Goal: Task Accomplishment & Management: Manage account settings

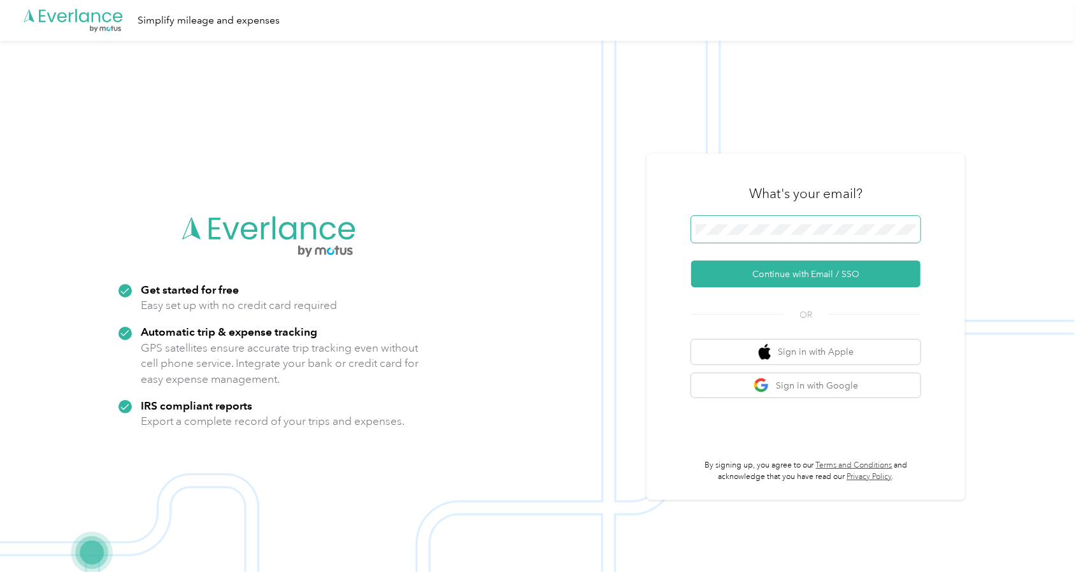
click at [817, 239] on span at bounding box center [805, 229] width 229 height 27
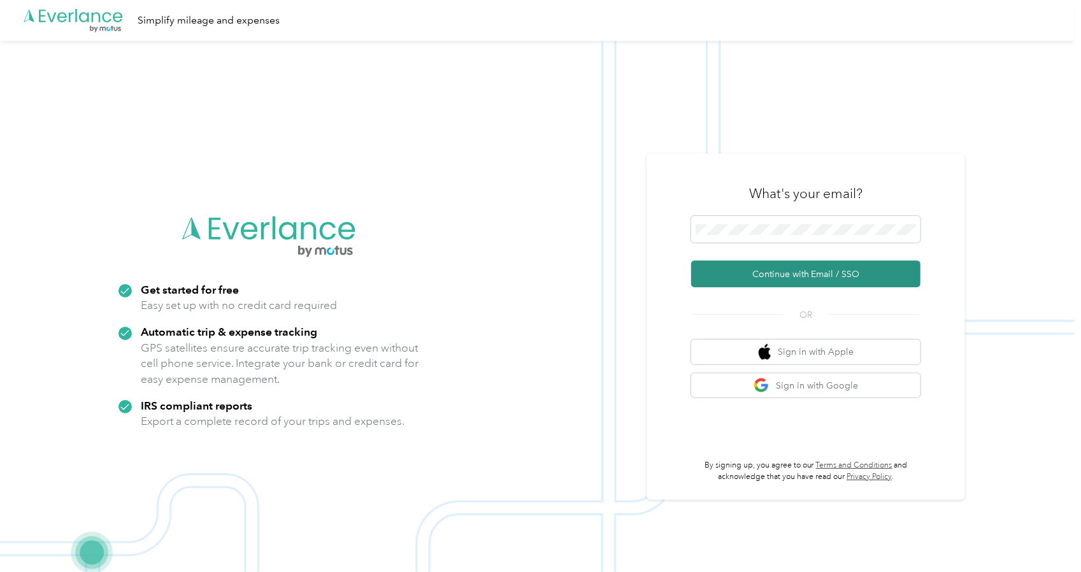
click at [781, 273] on button "Continue with Email / SSO" at bounding box center [805, 274] width 229 height 27
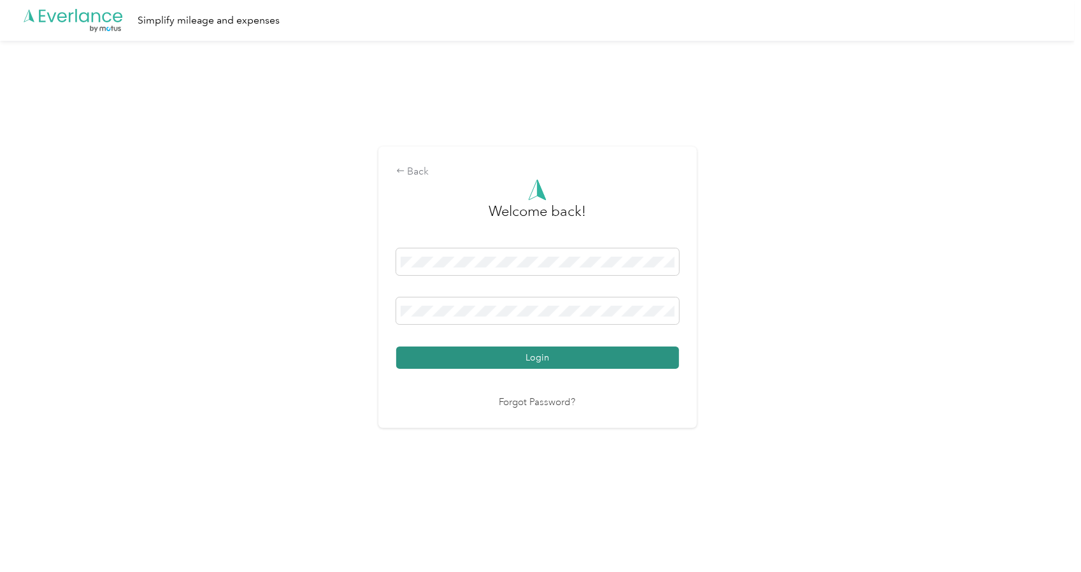
click at [521, 357] on button "Login" at bounding box center [537, 358] width 283 height 22
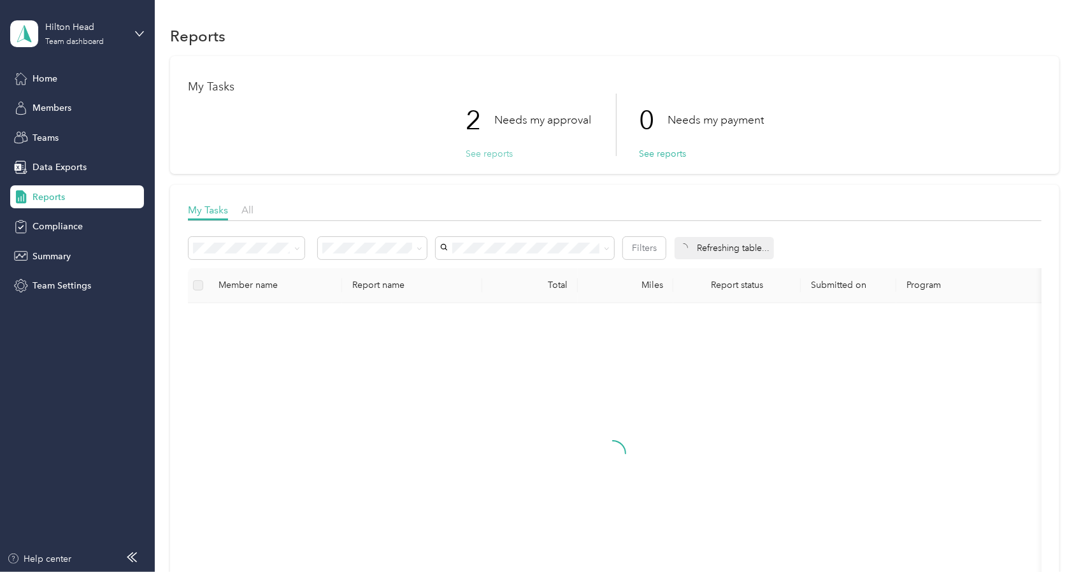
click at [475, 147] on button "See reports" at bounding box center [489, 153] width 47 height 13
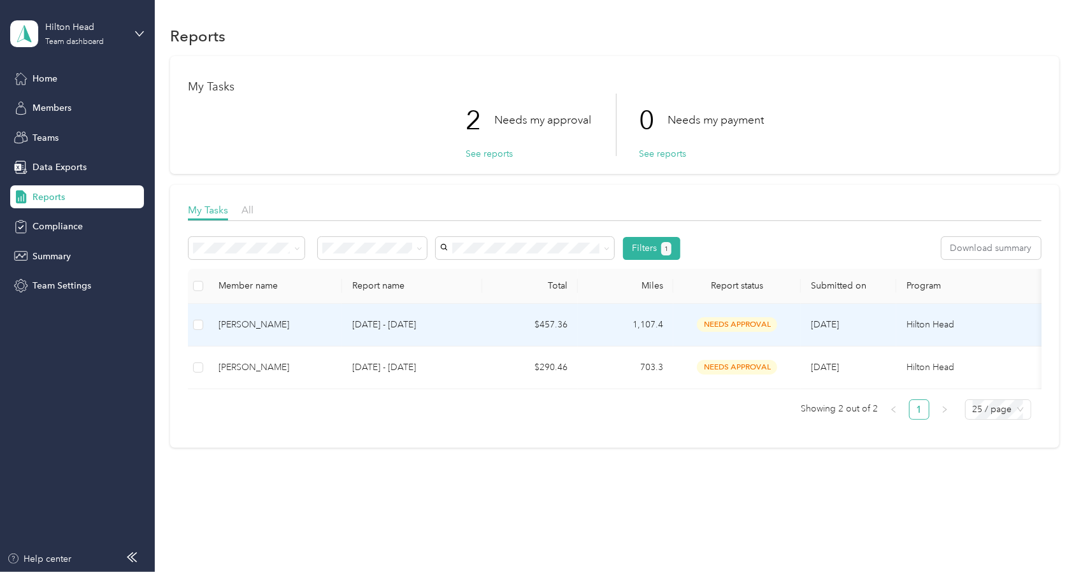
click at [480, 320] on td "[DATE] - [DATE]" at bounding box center [412, 325] width 140 height 43
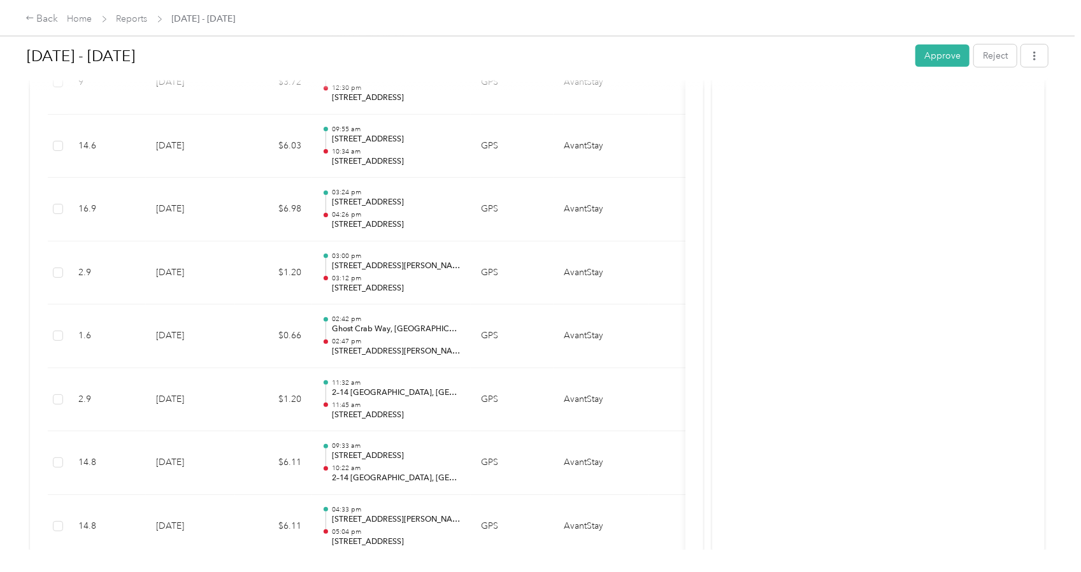
scroll to position [3594, 0]
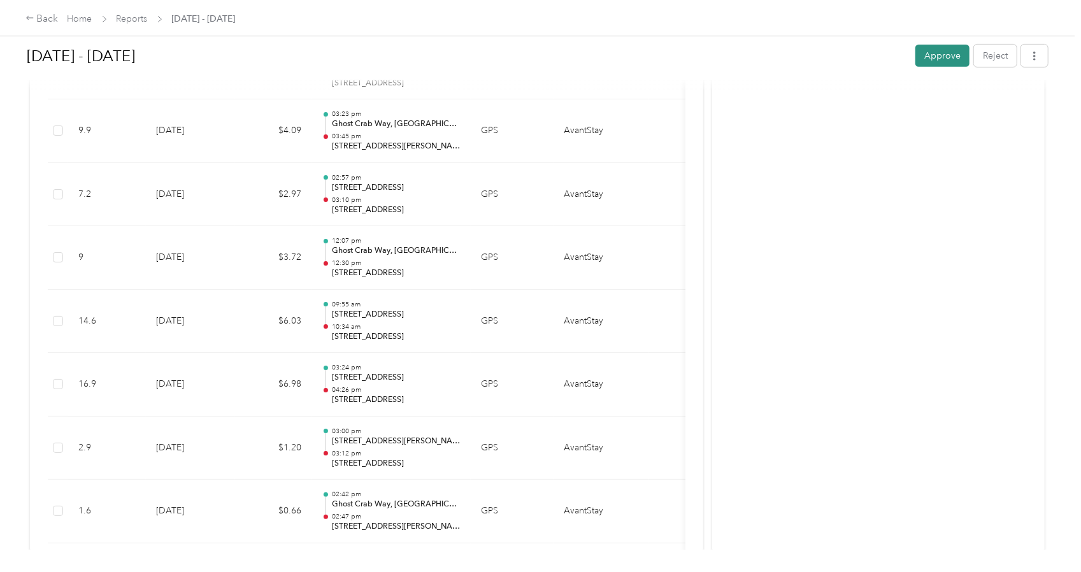
click at [930, 53] on button "Approve" at bounding box center [943, 56] width 54 height 22
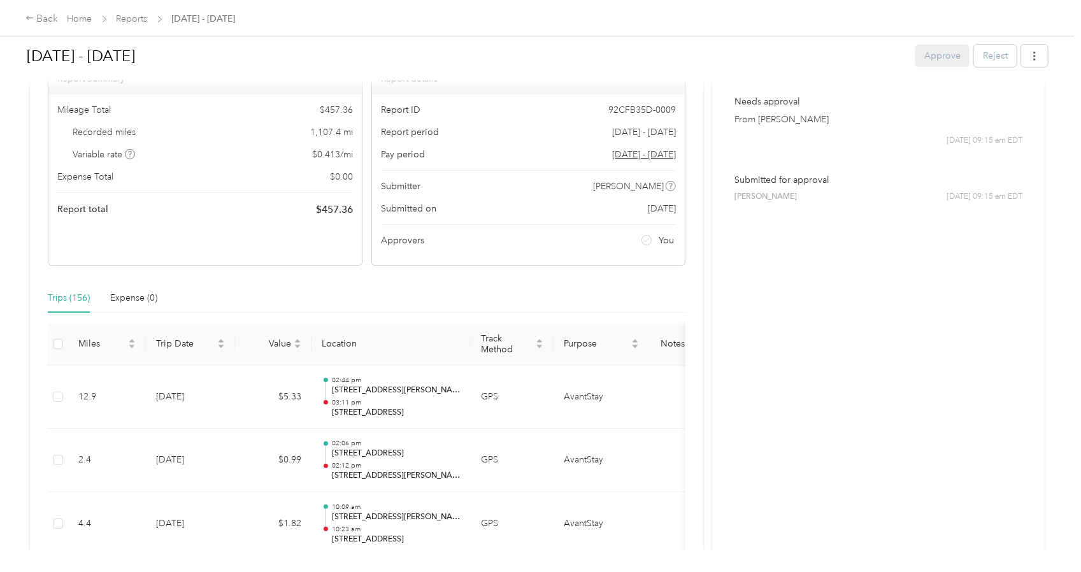
scroll to position [0, 0]
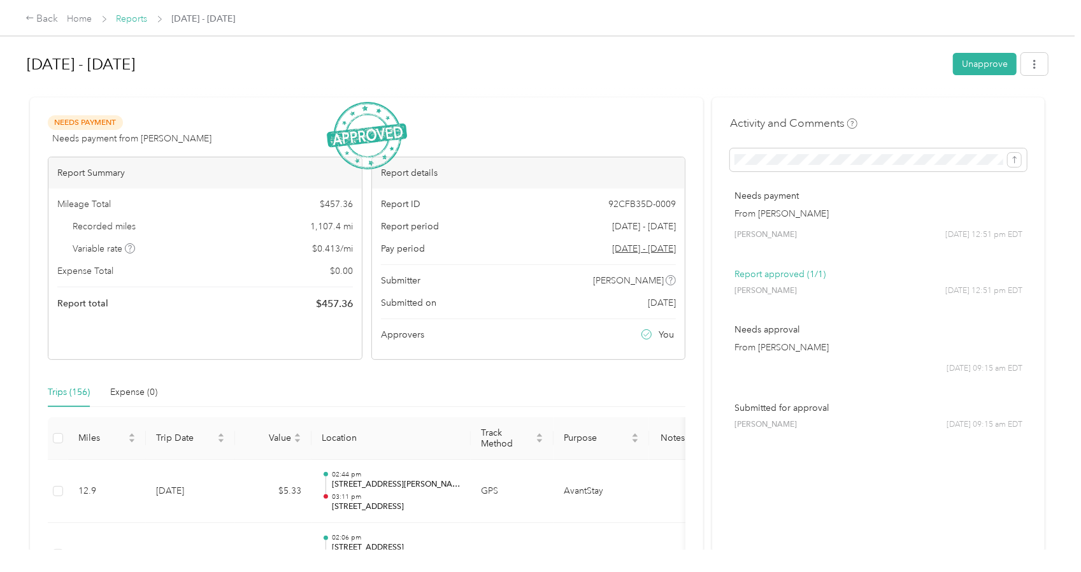
click at [129, 16] on link "Reports" at bounding box center [132, 18] width 31 height 11
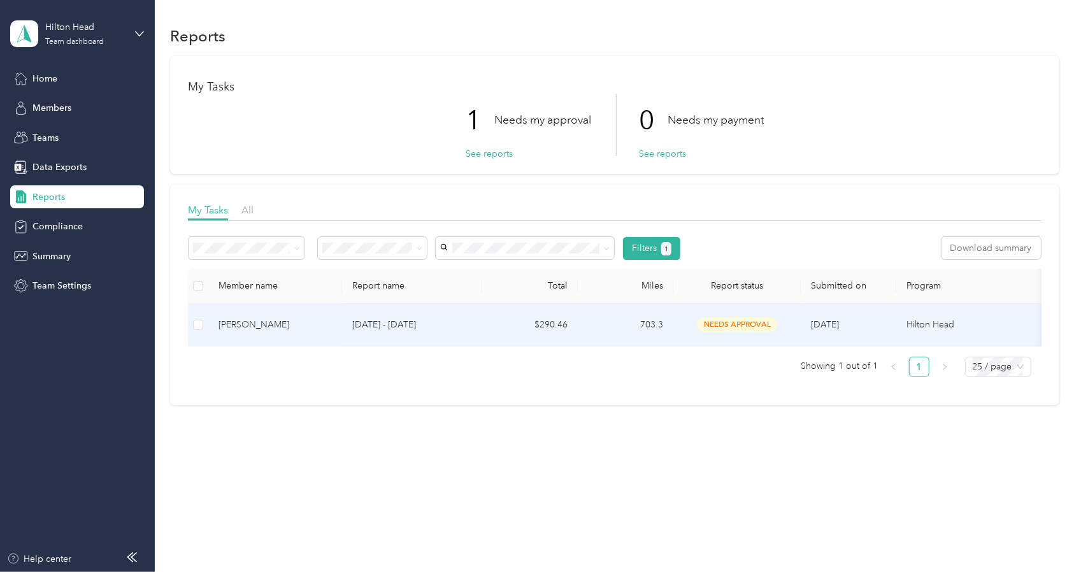
click at [603, 323] on td "703.3" at bounding box center [626, 325] width 96 height 43
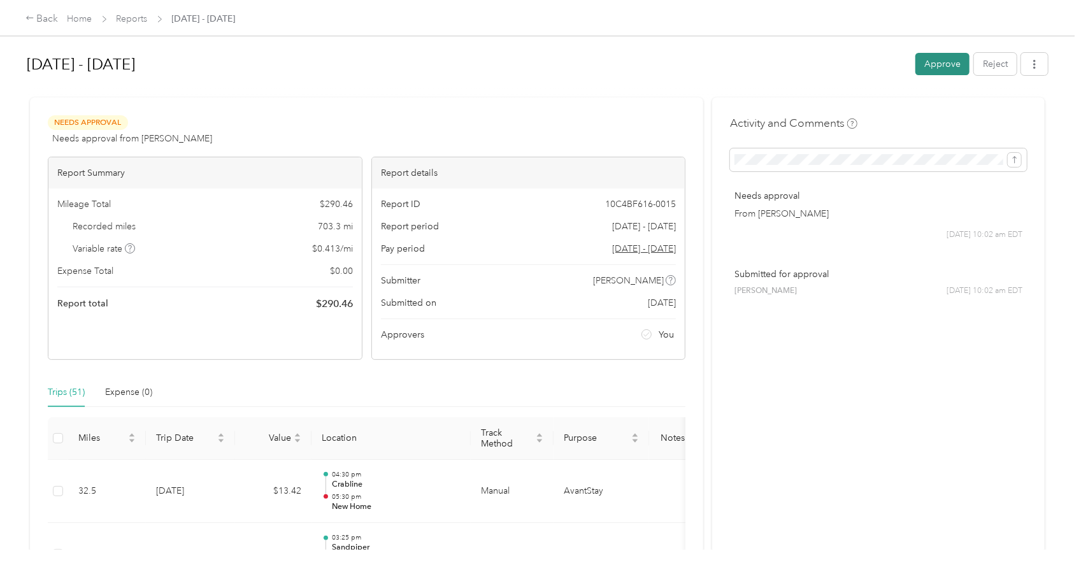
click at [934, 64] on button "Approve" at bounding box center [943, 64] width 54 height 22
